Goal: Download file/media

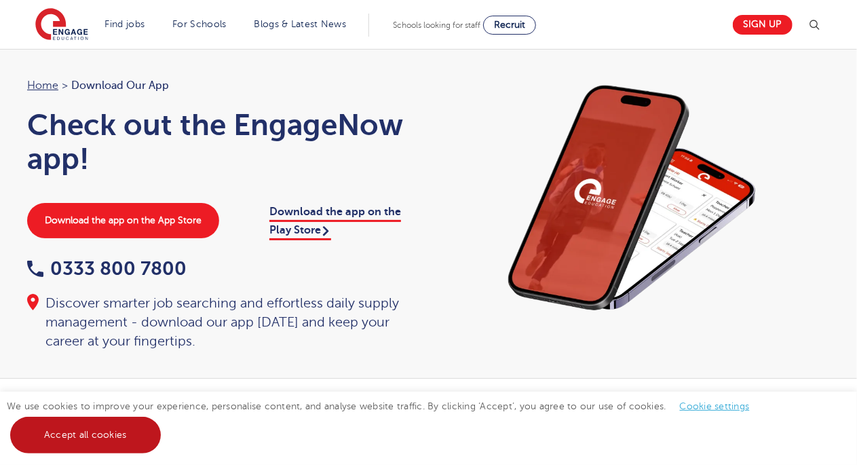
click at [104, 438] on link "Accept all cookies" at bounding box center [85, 435] width 151 height 37
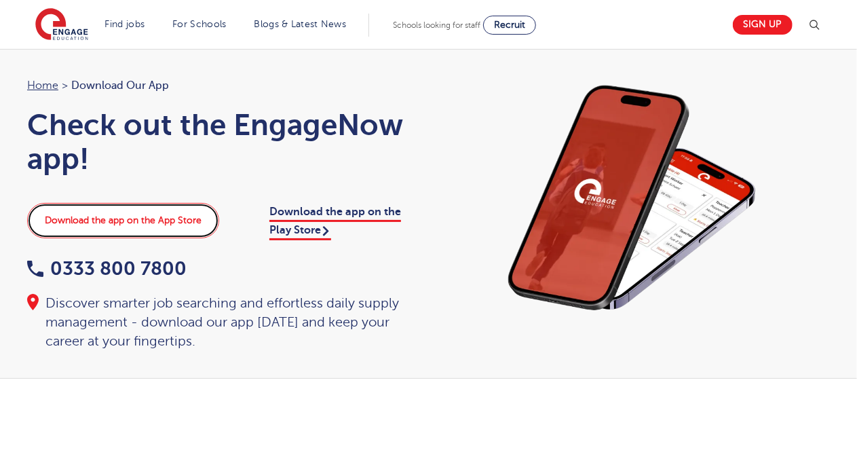
click at [152, 212] on link "Download the app on the App Store" at bounding box center [123, 220] width 192 height 35
